Goal: Find specific page/section: Find specific page/section

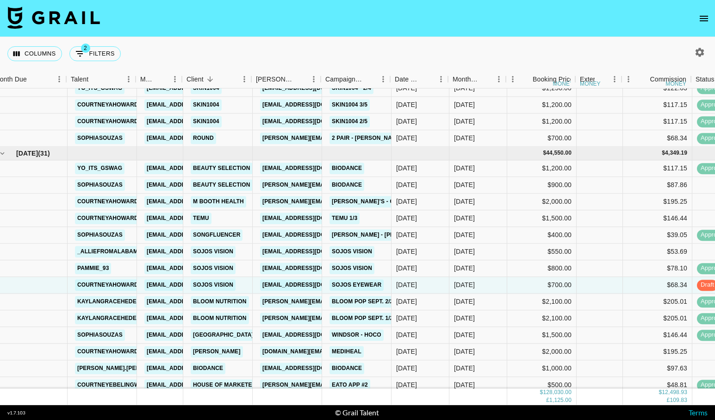
scroll to position [951, 7]
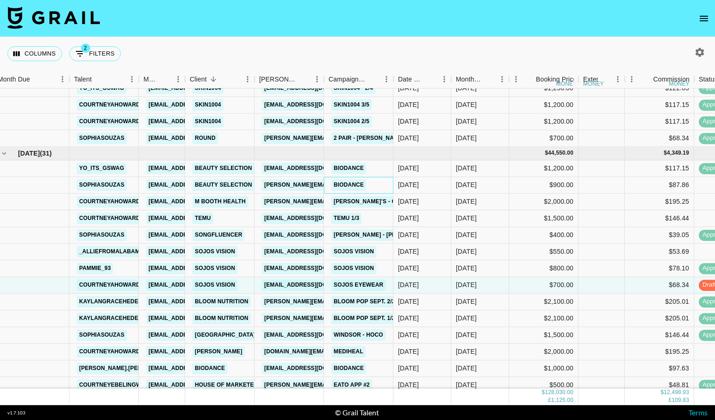
click at [390, 178] on div "Biodance" at bounding box center [358, 185] width 69 height 17
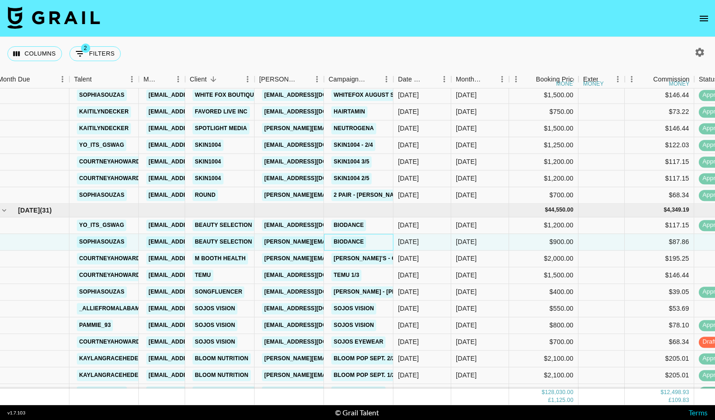
scroll to position [889, 7]
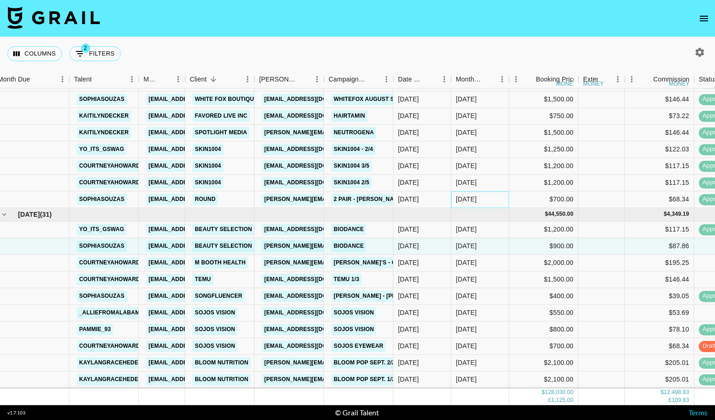
click at [476, 197] on div "[DATE]" at bounding box center [466, 199] width 21 height 9
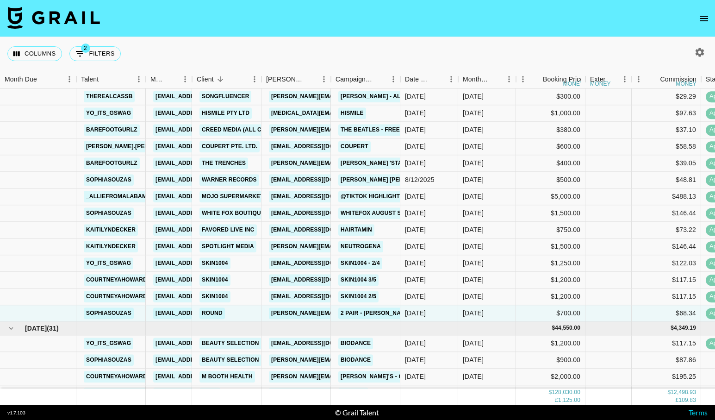
scroll to position [750, 0]
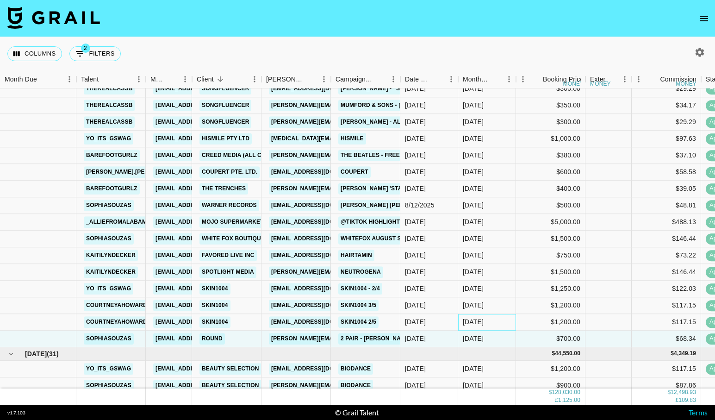
click at [502, 325] on div "[DATE]" at bounding box center [487, 322] width 58 height 17
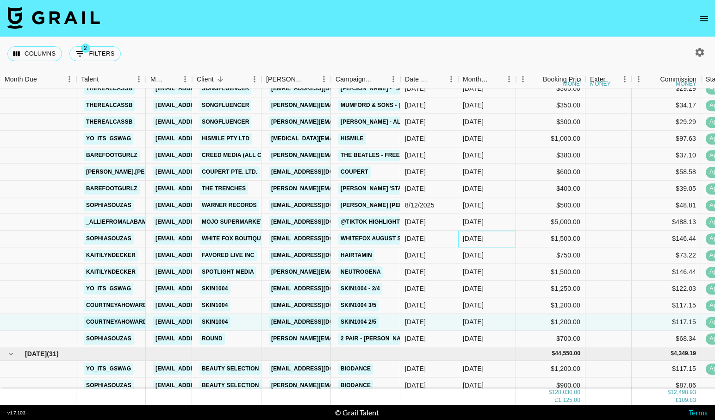
click at [505, 246] on div "[DATE]" at bounding box center [487, 238] width 58 height 17
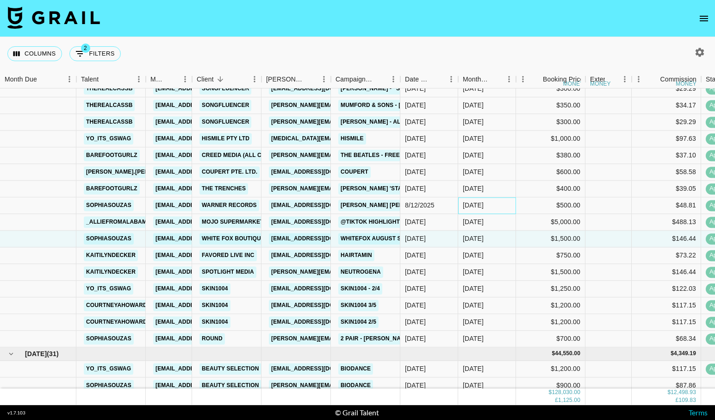
click at [500, 206] on div "[DATE]" at bounding box center [487, 205] width 58 height 17
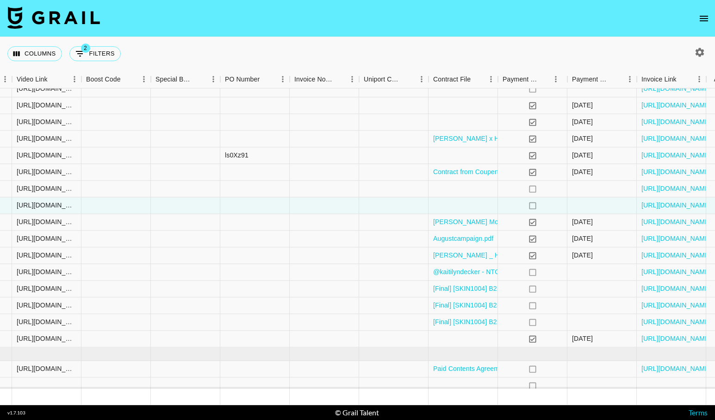
scroll to position [750, 753]
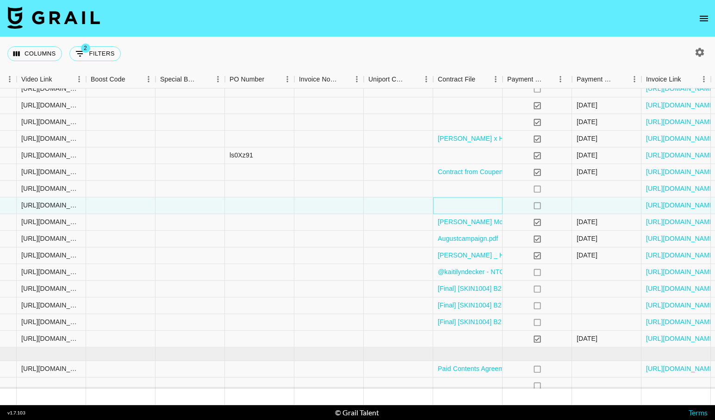
click at [500, 206] on div at bounding box center [467, 205] width 69 height 17
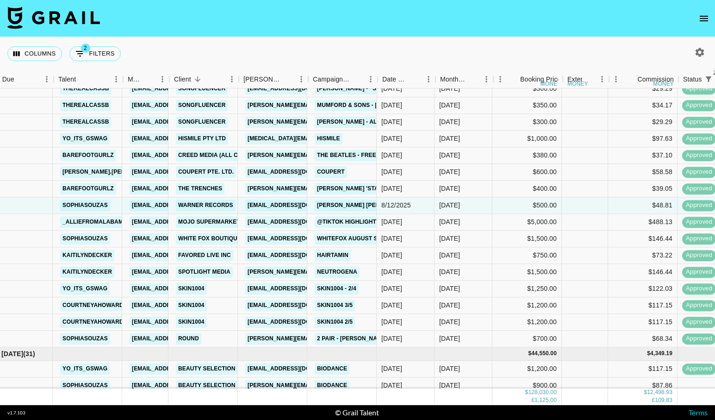
scroll to position [750, 20]
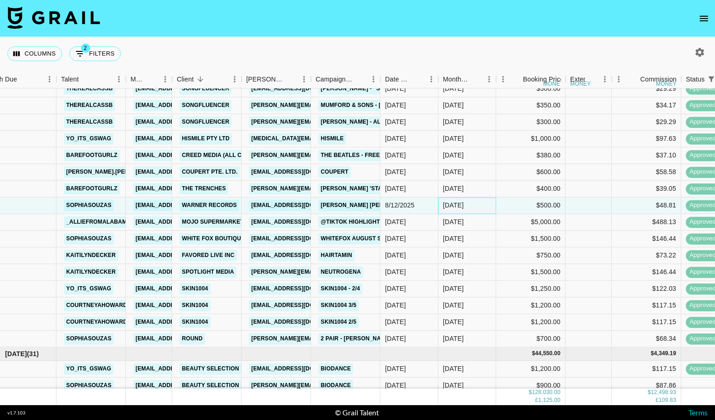
click at [447, 204] on div "[DATE]" at bounding box center [453, 205] width 21 height 9
click at [37, 207] on div at bounding box center [18, 205] width 76 height 17
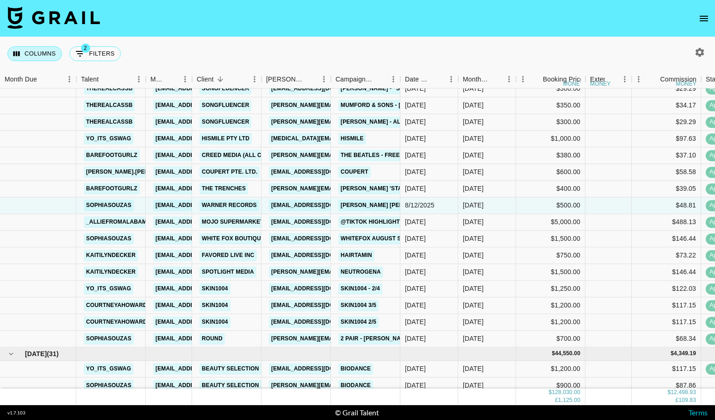
click at [50, 56] on button "Columns" at bounding box center [34, 53] width 55 height 15
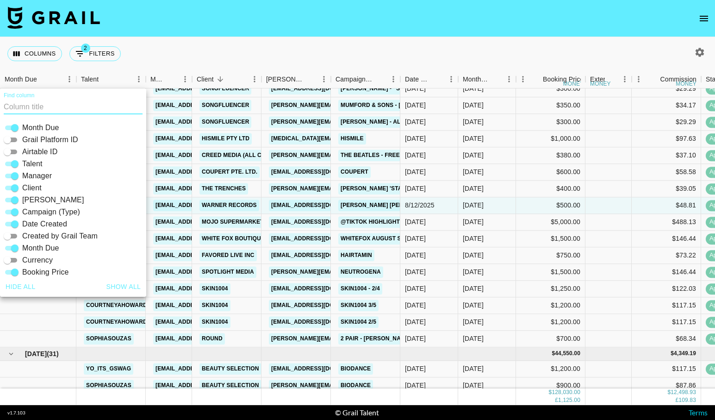
click at [14, 154] on input "Airtable ID" at bounding box center [7, 151] width 33 height 11
checkbox input "true"
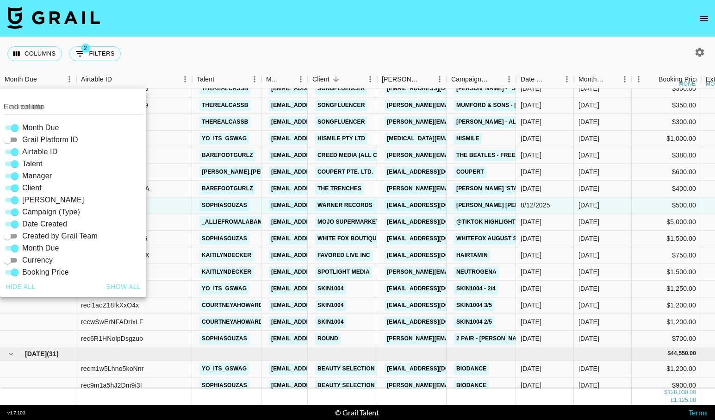
scroll to position [780, 0]
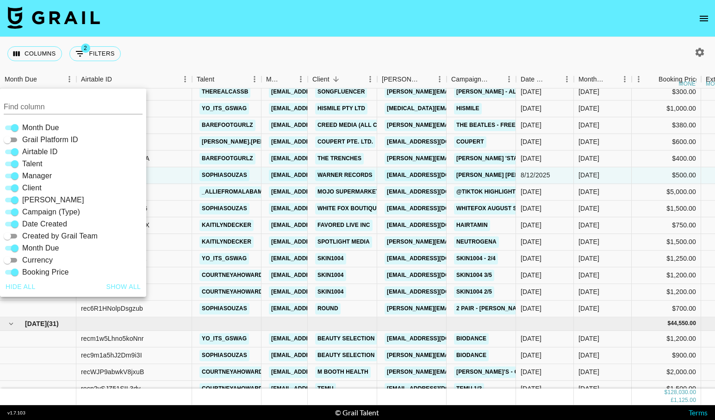
click at [160, 52] on div "Columns 2 Filters + Booking" at bounding box center [357, 53] width 715 height 33
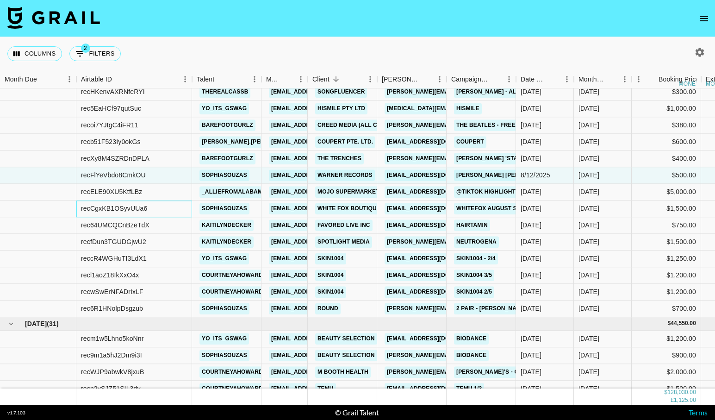
click at [154, 209] on div "recCgxKB1OSyvUUa6" at bounding box center [134, 208] width 116 height 17
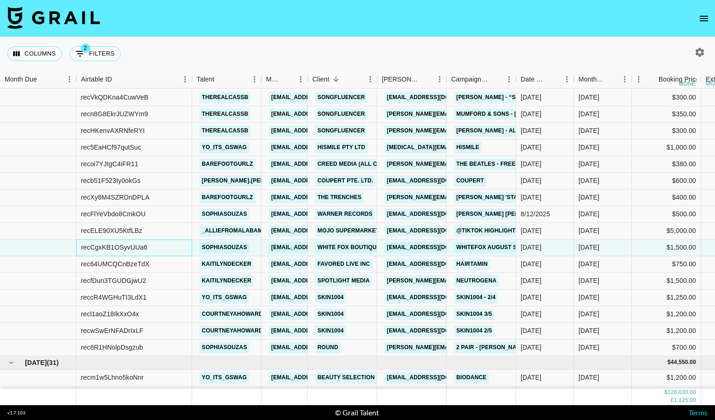
scroll to position [740, 0]
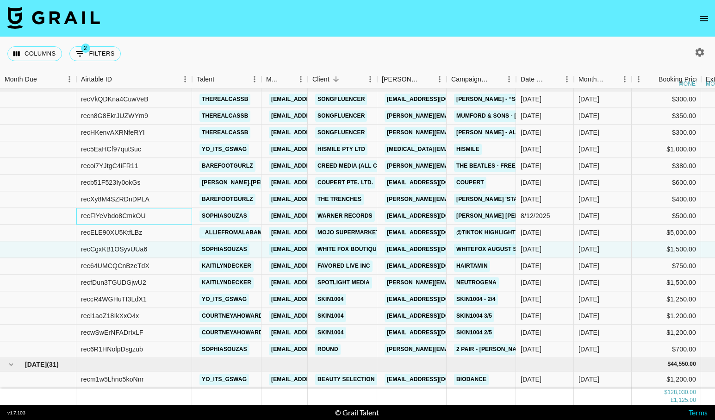
click at [161, 215] on div "recFlYeVbdo8CmkOU" at bounding box center [134, 216] width 116 height 17
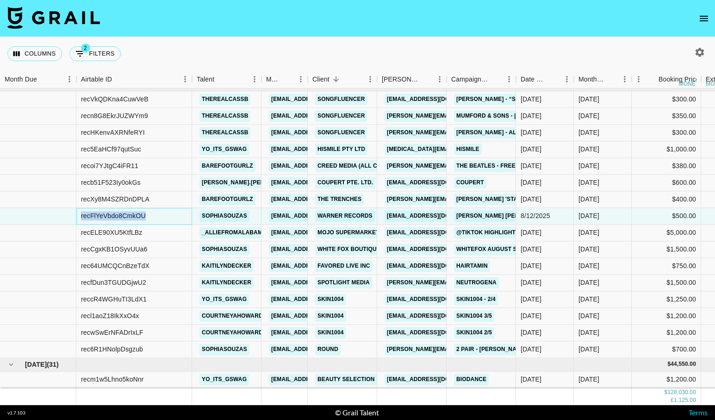
drag, startPoint x: 152, startPoint y: 216, endPoint x: 81, endPoint y: 216, distance: 70.8
click at [81, 216] on div "recFlYeVbdo8CmkOU" at bounding box center [134, 216] width 116 height 17
copy div "recFlYeVbdo8CmkOU"
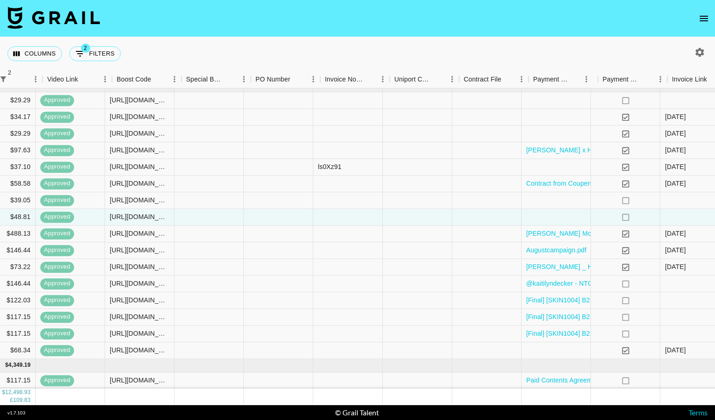
scroll to position [739, 895]
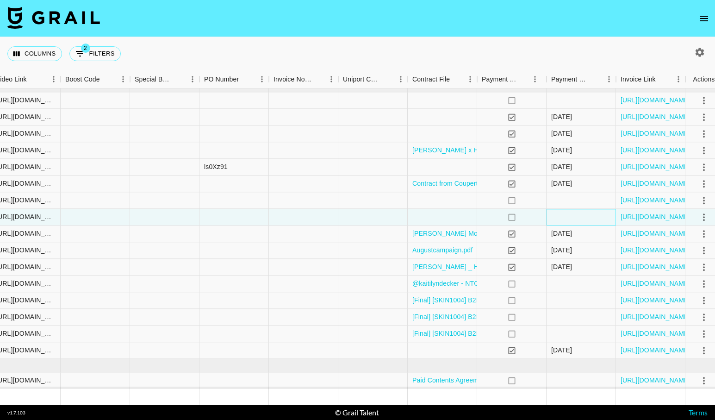
click at [563, 217] on div at bounding box center [580, 217] width 69 height 17
click at [564, 285] on div at bounding box center [580, 283] width 69 height 17
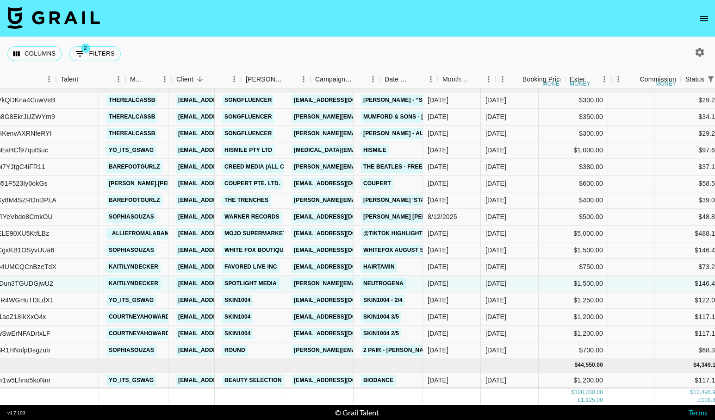
scroll to position [739, 78]
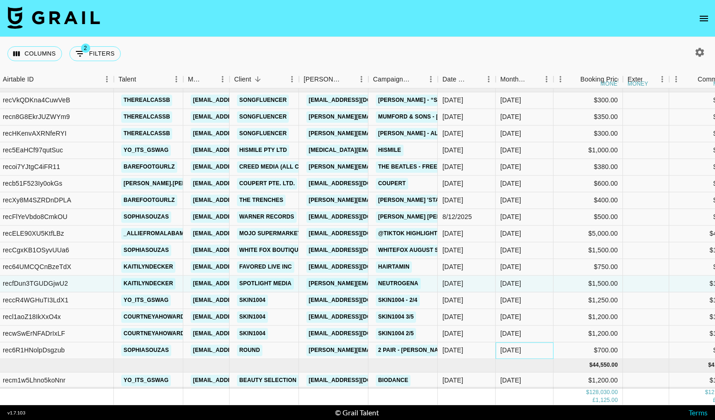
click at [537, 343] on div "[DATE]" at bounding box center [524, 350] width 58 height 17
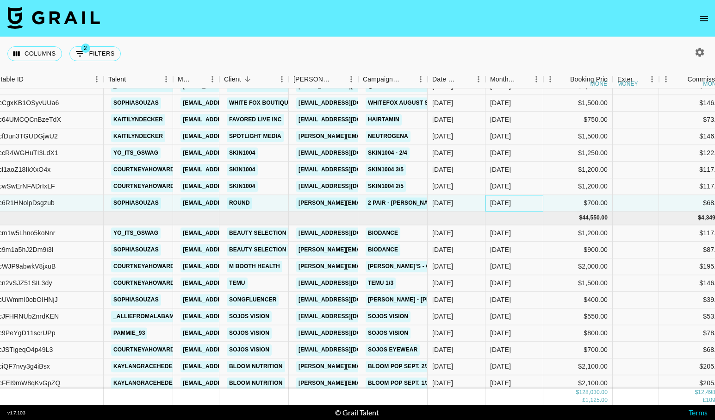
scroll to position [895, 88]
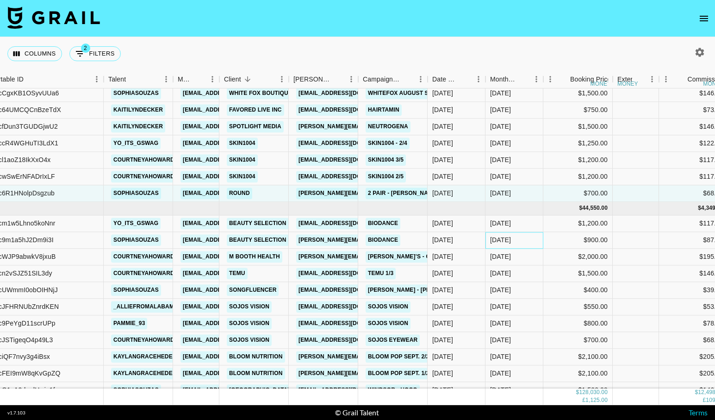
click at [522, 247] on div "[DATE]" at bounding box center [514, 240] width 58 height 17
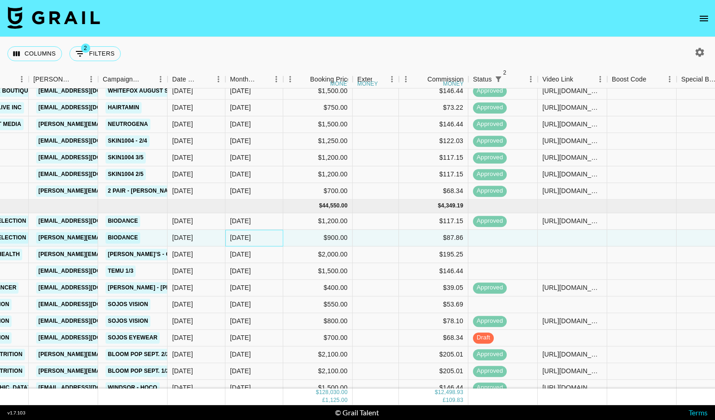
scroll to position [898, 0]
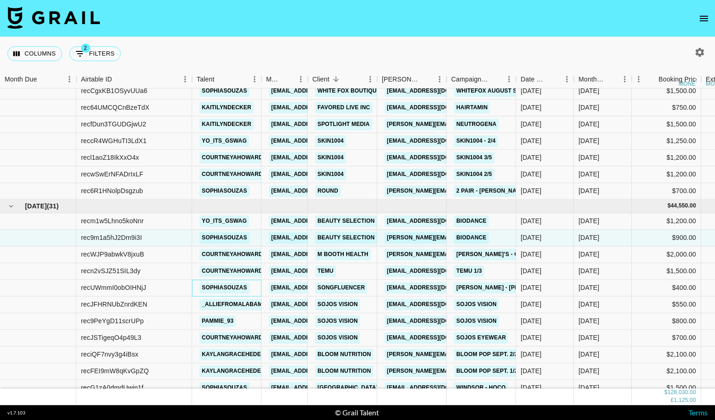
click at [257, 287] on div "sophiasouzas" at bounding box center [226, 287] width 69 height 17
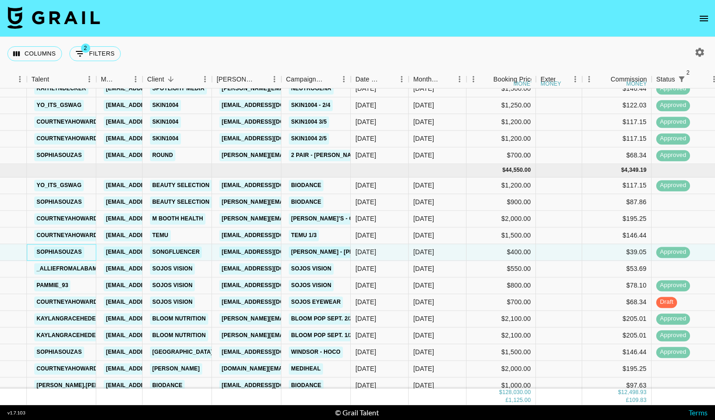
scroll to position [940, 165]
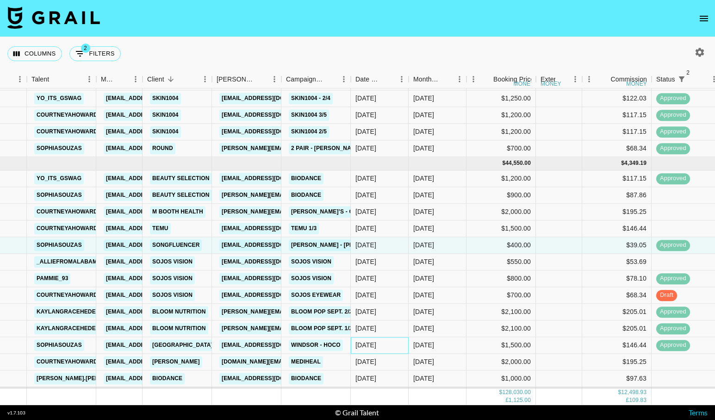
click at [389, 341] on div "[DATE]" at bounding box center [380, 345] width 58 height 17
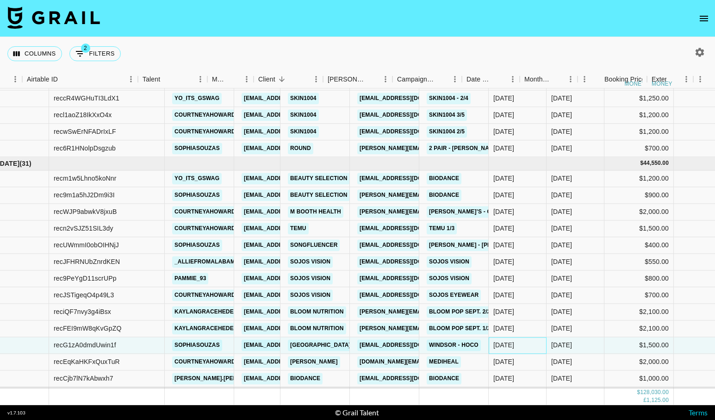
scroll to position [940, 0]
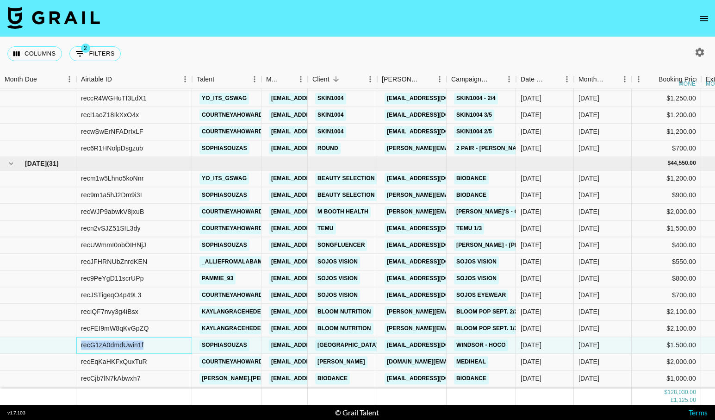
drag, startPoint x: 144, startPoint y: 344, endPoint x: 80, endPoint y: 345, distance: 64.3
click at [80, 345] on div "recG1zA0dmdUwin1f" at bounding box center [134, 345] width 116 height 17
copy div "recG1zA0dmdUwin1f"
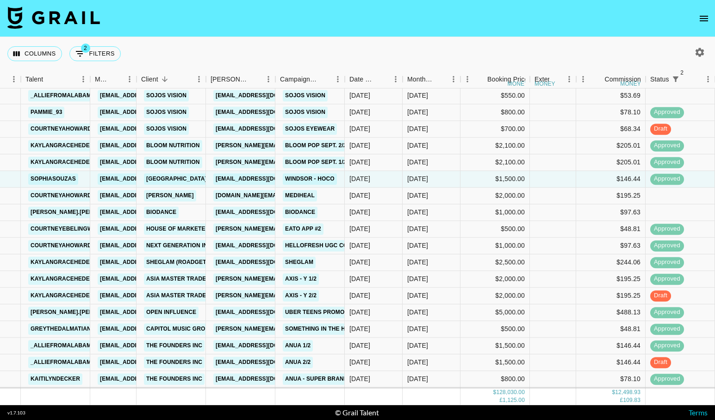
scroll to position [1107, 171]
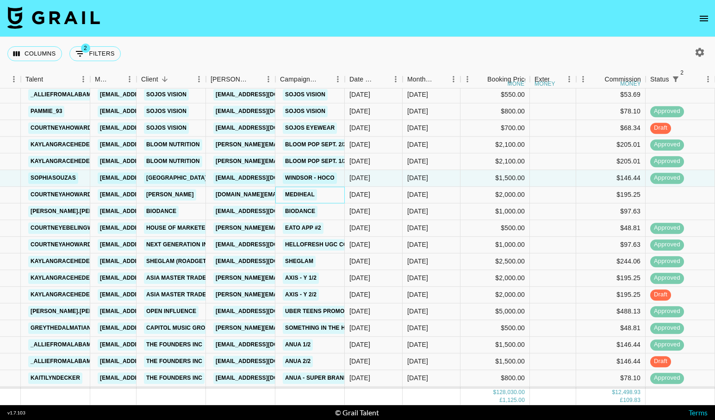
click at [322, 191] on div "Mediheal" at bounding box center [309, 194] width 69 height 17
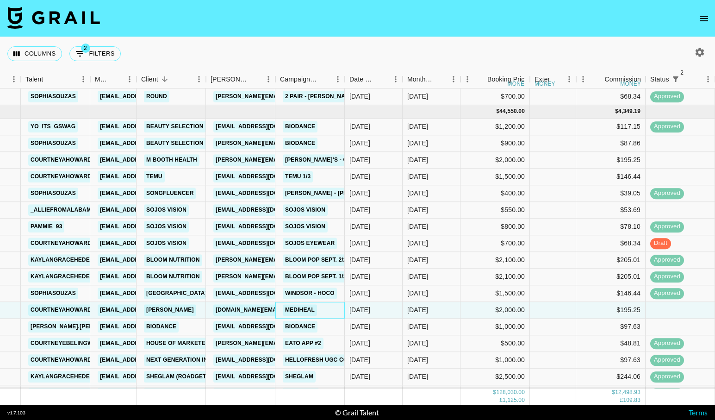
scroll to position [992, 171]
click at [333, 180] on div "TEMU 1/3" at bounding box center [309, 177] width 69 height 17
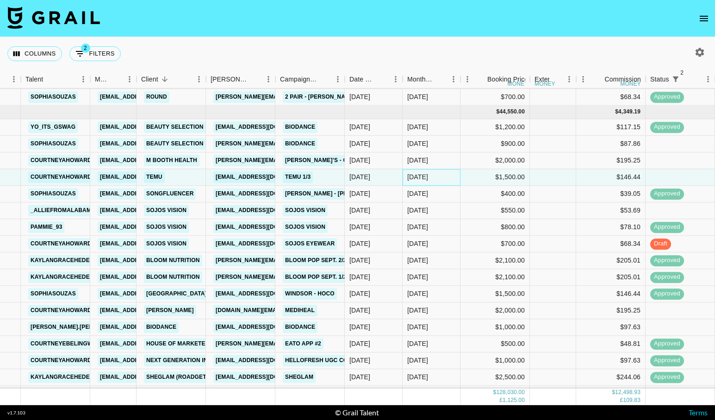
click at [428, 174] on div "[DATE]" at bounding box center [417, 177] width 21 height 9
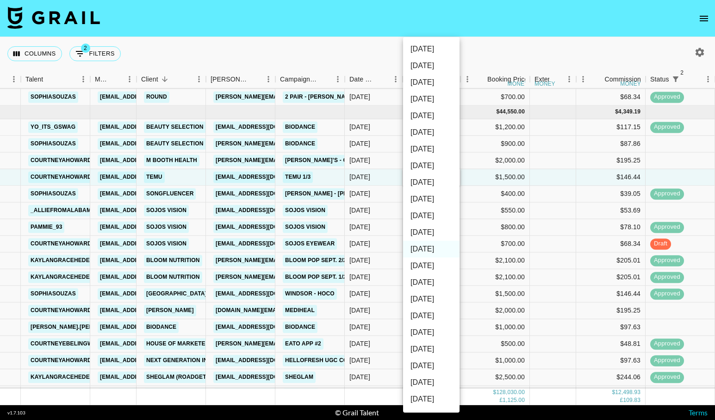
click at [425, 232] on li "[DATE]" at bounding box center [431, 232] width 56 height 17
type input "[DATE]"
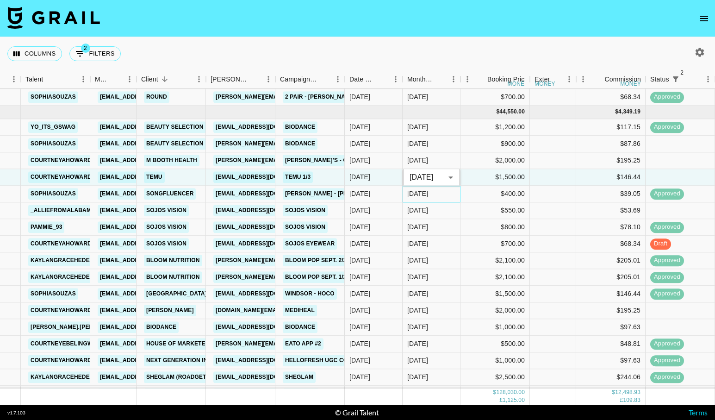
click at [430, 196] on div "[DATE]" at bounding box center [431, 193] width 58 height 17
click at [437, 159] on div "[DATE]" at bounding box center [431, 160] width 58 height 17
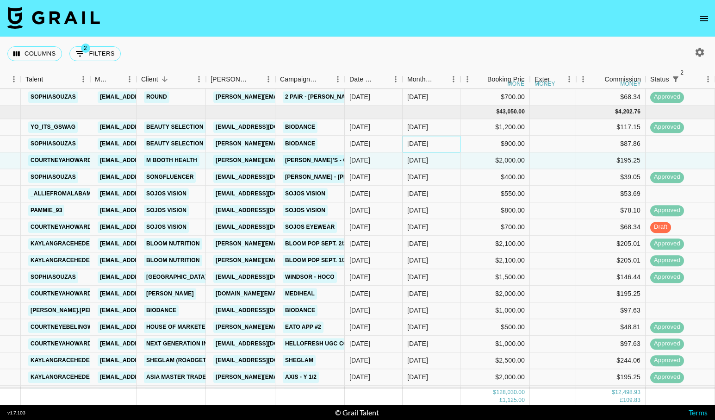
click at [441, 146] on div "[DATE]" at bounding box center [431, 144] width 58 height 17
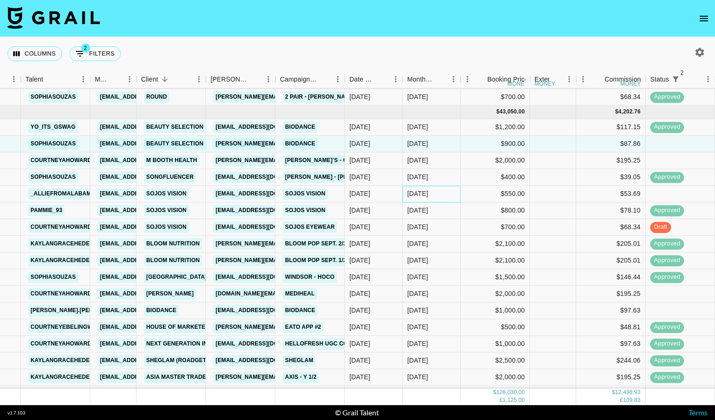
click at [438, 197] on div "[DATE]" at bounding box center [431, 193] width 58 height 17
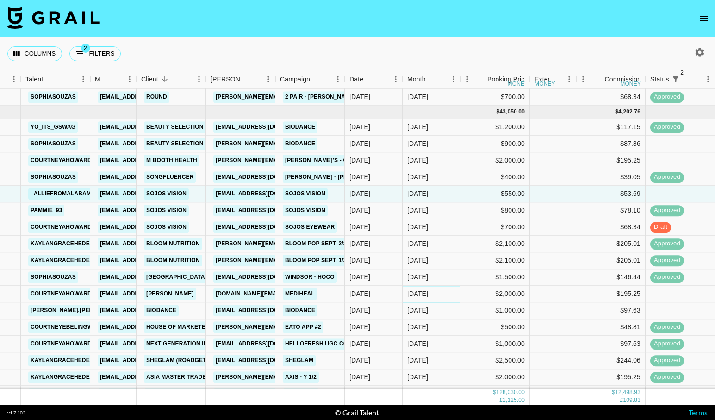
click at [428, 296] on div "[DATE]" at bounding box center [417, 293] width 21 height 9
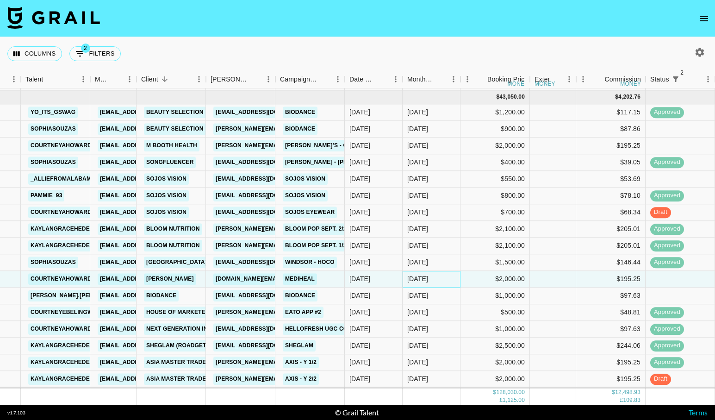
scroll to position [1009, 171]
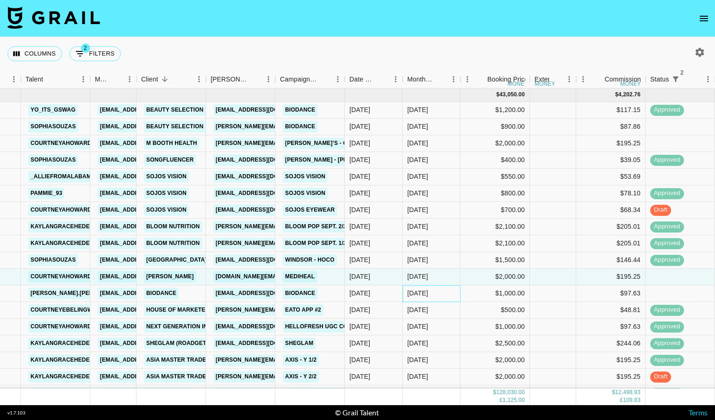
click at [433, 294] on div "[DATE]" at bounding box center [431, 293] width 58 height 17
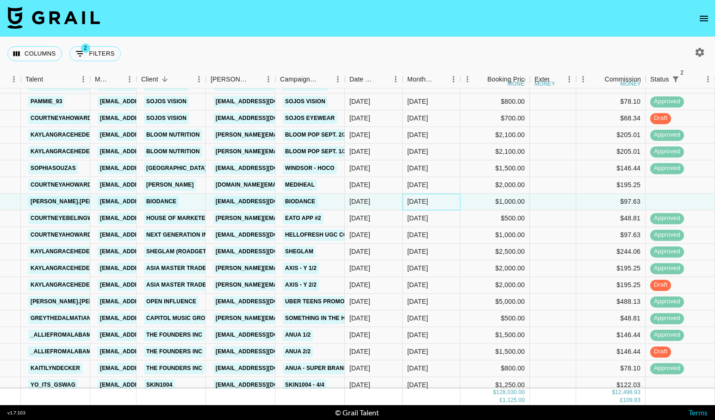
scroll to position [1117, 171]
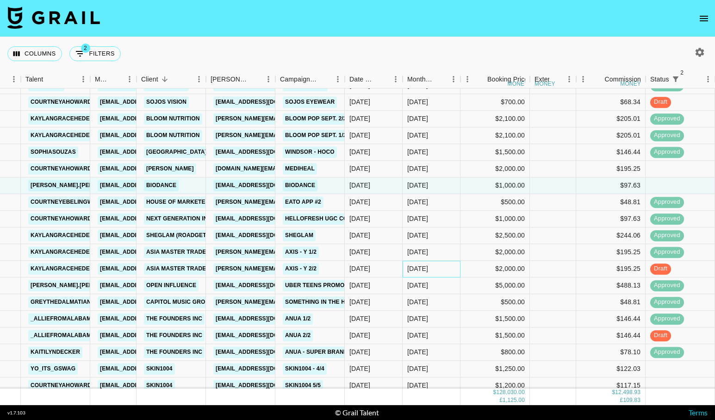
click at [433, 267] on div "[DATE]" at bounding box center [431, 268] width 58 height 17
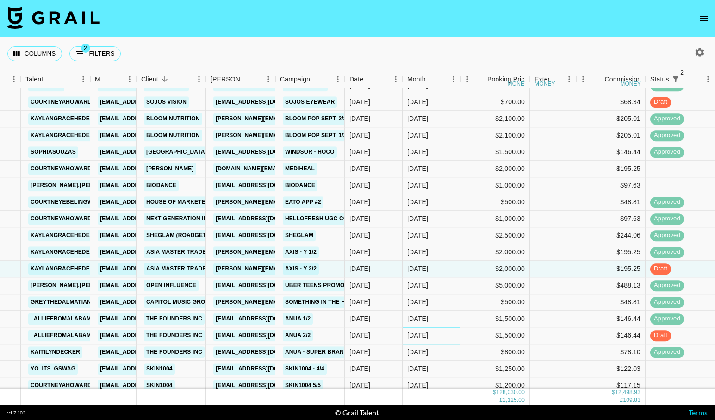
click at [432, 328] on div "[DATE]" at bounding box center [431, 335] width 58 height 17
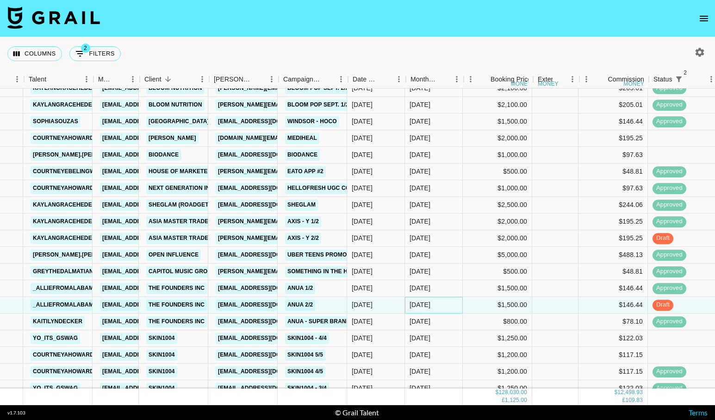
scroll to position [1147, 168]
click at [446, 322] on div "[DATE]" at bounding box center [435, 321] width 58 height 17
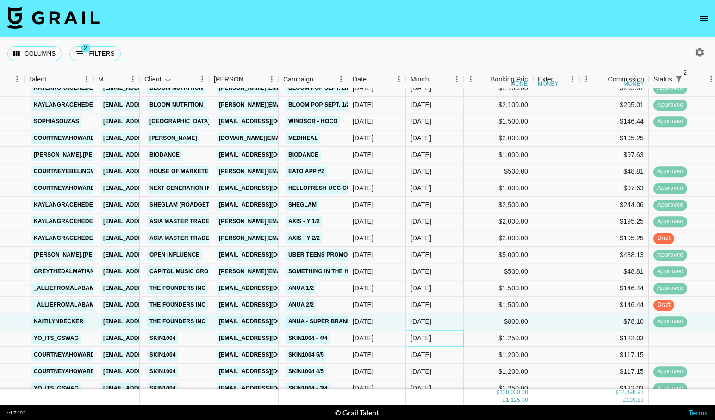
click at [443, 343] on div "[DATE]" at bounding box center [435, 338] width 58 height 17
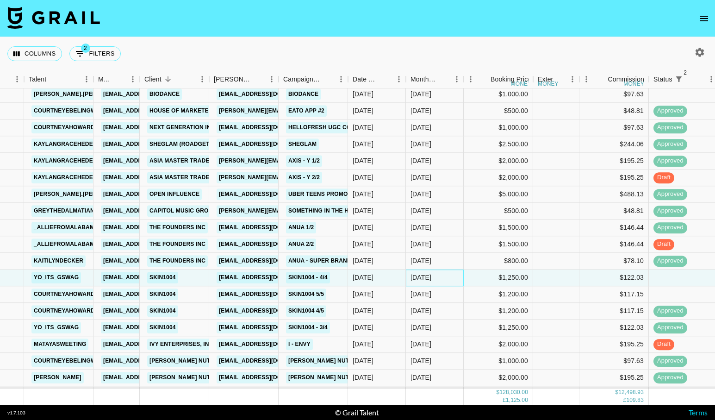
scroll to position [1226, 168]
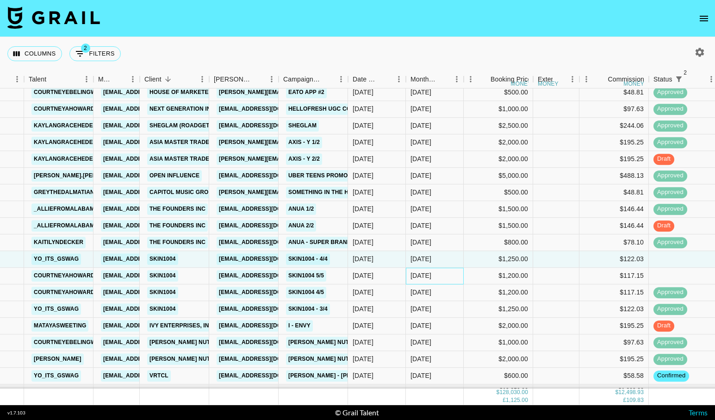
click at [449, 280] on div "[DATE]" at bounding box center [435, 275] width 58 height 17
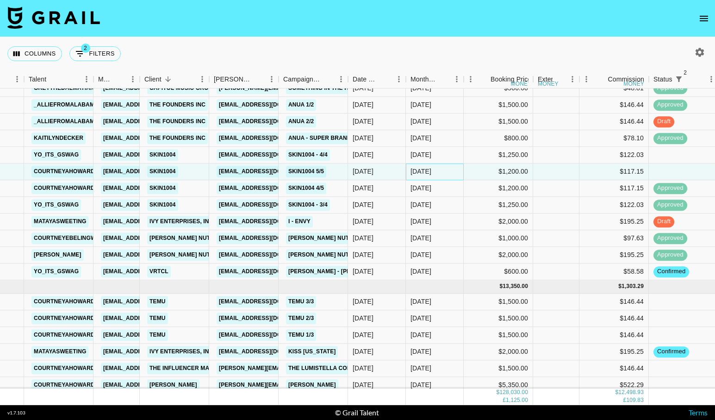
scroll to position [1335, 168]
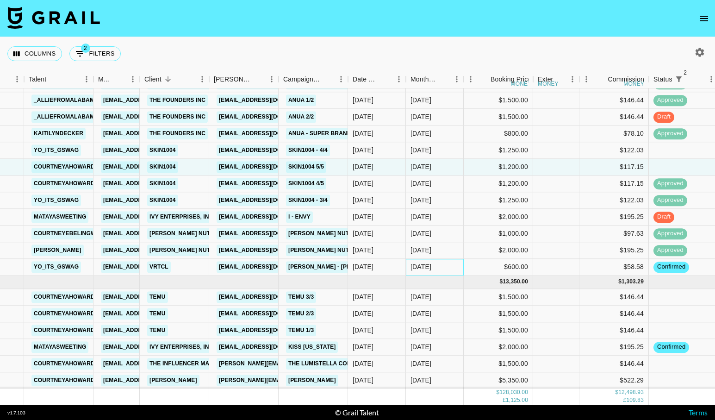
click at [449, 271] on div "[DATE]" at bounding box center [435, 267] width 58 height 17
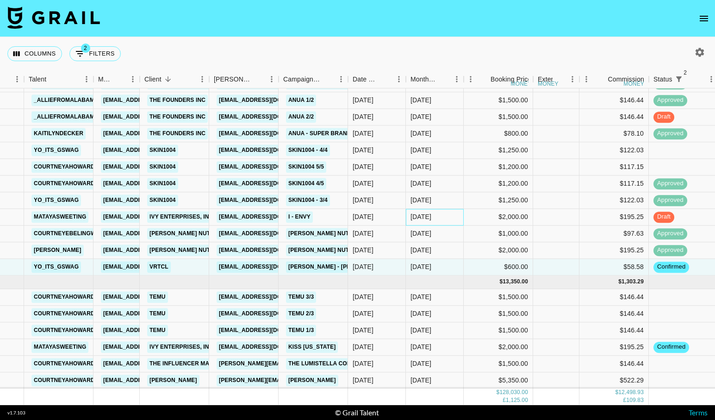
click at [447, 221] on div "[DATE]" at bounding box center [435, 217] width 58 height 17
